Goal: Transaction & Acquisition: Download file/media

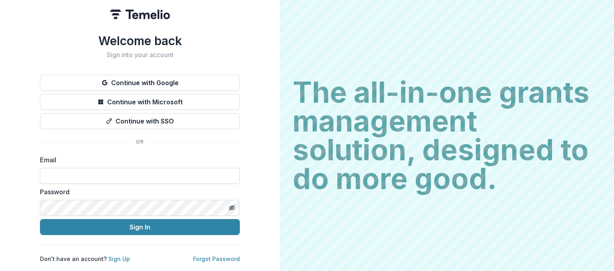
click at [106, 170] on input at bounding box center [140, 176] width 200 height 16
type input "**********"
click at [40, 219] on button "Sign In" at bounding box center [140, 227] width 200 height 16
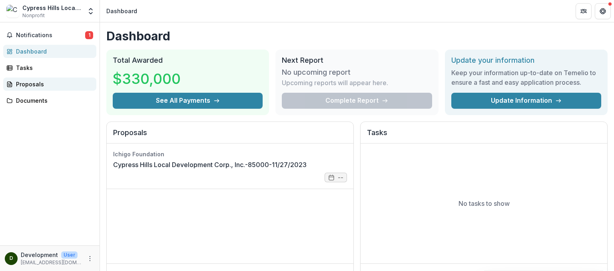
click at [24, 82] on div "Proposals" at bounding box center [53, 84] width 74 height 8
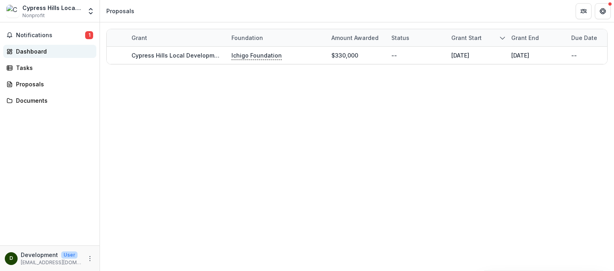
click at [24, 51] on div "Dashboard" at bounding box center [53, 51] width 74 height 8
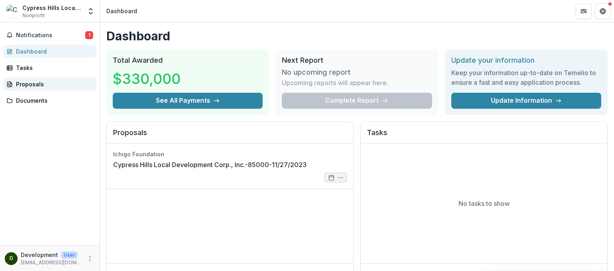
click at [30, 84] on div "Proposals" at bounding box center [53, 84] width 74 height 8
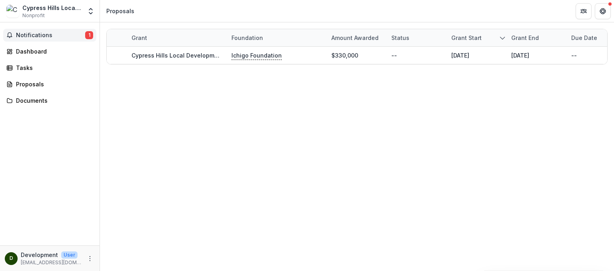
click at [33, 34] on span "Notifications" at bounding box center [50, 35] width 69 height 7
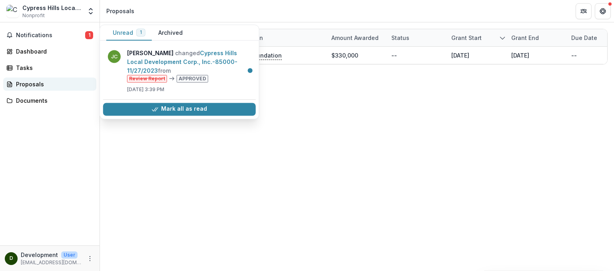
click at [28, 81] on div "Proposals" at bounding box center [53, 84] width 74 height 8
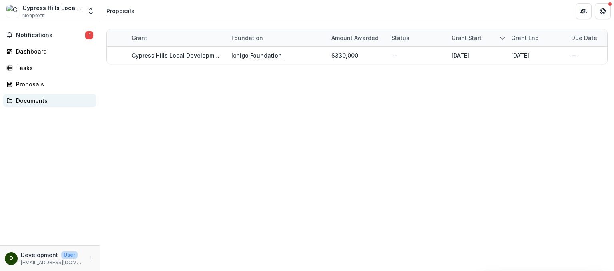
click at [24, 102] on div "Documents" at bounding box center [53, 100] width 74 height 8
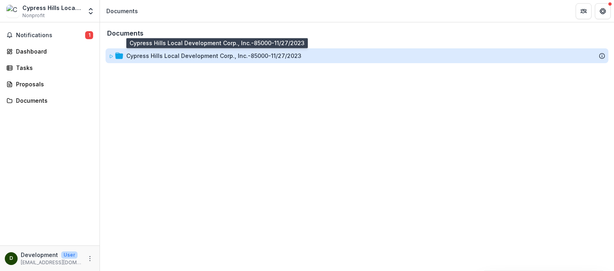
click at [171, 55] on div "Cypress Hills Local Development Corp., Inc.-85000-11/27/2023" at bounding box center [213, 56] width 175 height 8
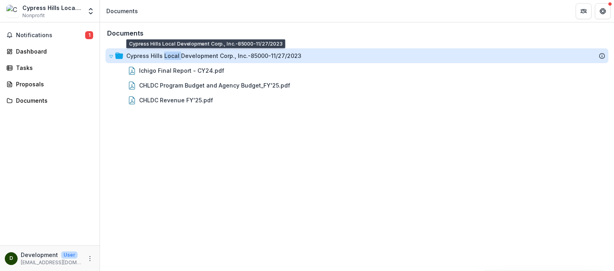
click at [171, 55] on div "Cypress Hills Local Development Corp., Inc.-85000-11/27/2023" at bounding box center [213, 56] width 175 height 8
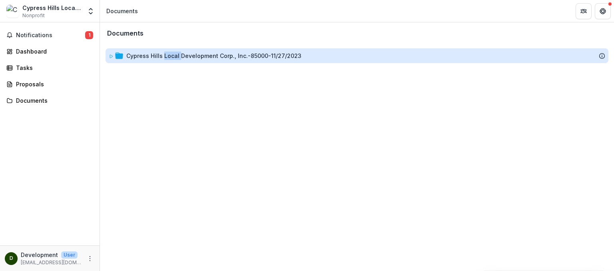
click at [171, 55] on div "Cypress Hills Local Development Corp., Inc.-85000-11/27/2023" at bounding box center [213, 56] width 175 height 8
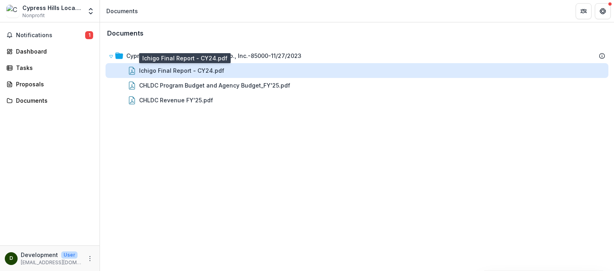
click at [172, 70] on div "Ichigo Final Report - CY24.pdf" at bounding box center [181, 70] width 85 height 8
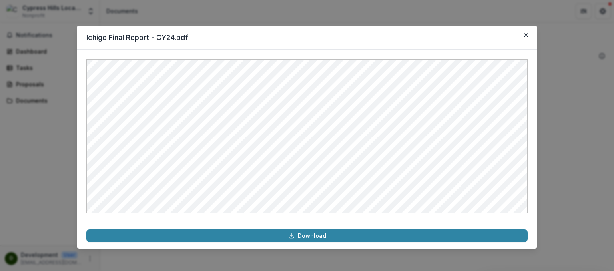
click at [571, 132] on div "Ichigo Final Report - CY24.pdf Download" at bounding box center [307, 135] width 614 height 271
